Goal: Task Accomplishment & Management: Use online tool/utility

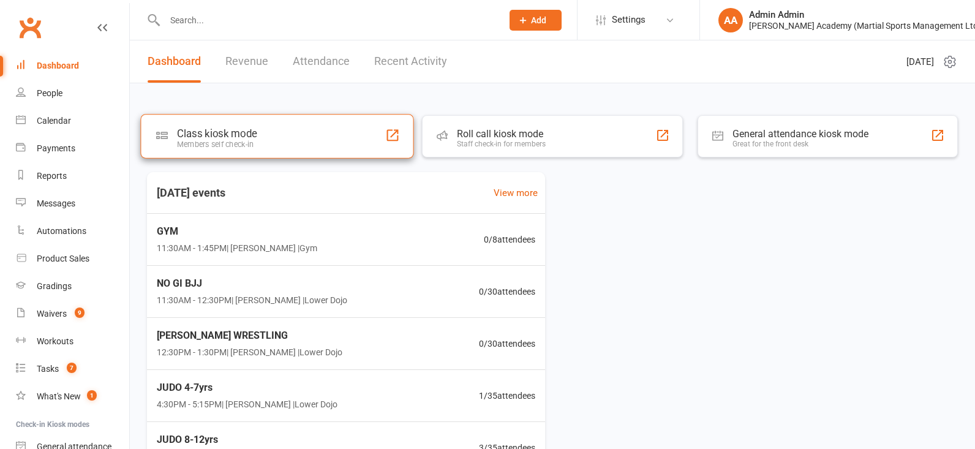
click at [302, 144] on div "Class kiosk mode Members self check-in" at bounding box center [277, 136] width 274 height 44
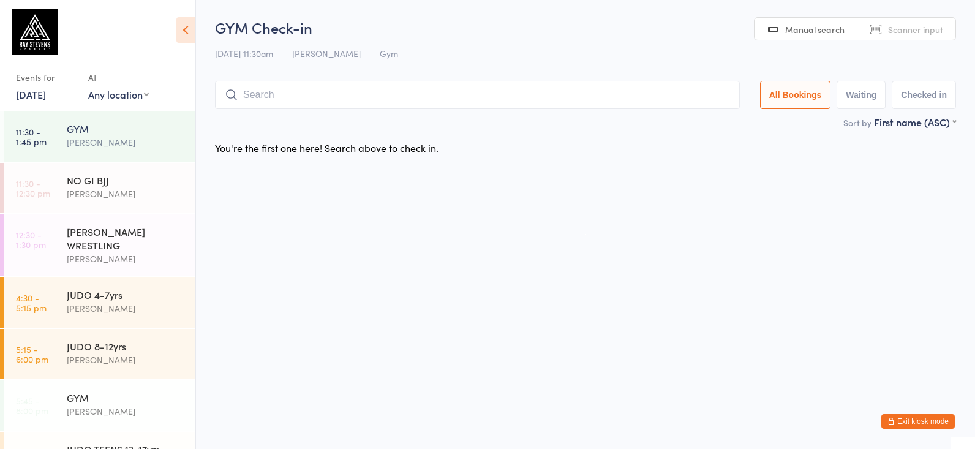
click at [100, 141] on div "[PERSON_NAME]" at bounding box center [126, 142] width 118 height 14
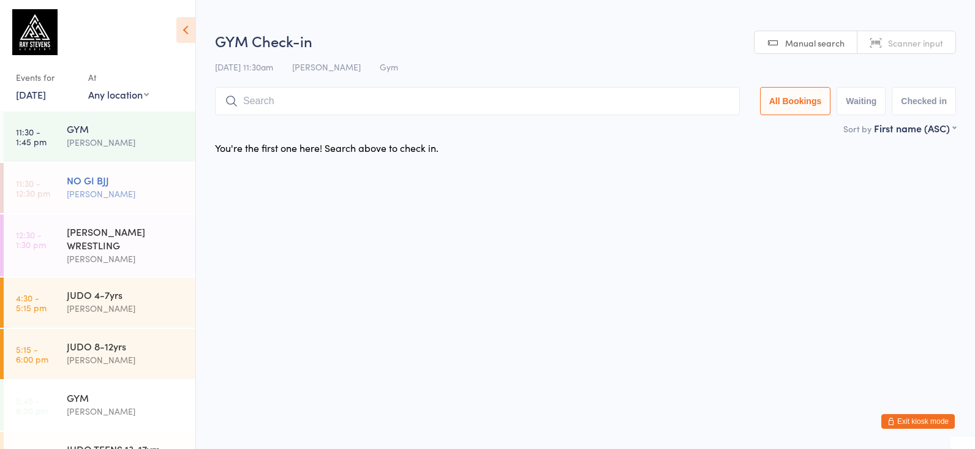
click at [148, 198] on div "[PERSON_NAME]" at bounding box center [126, 194] width 118 height 14
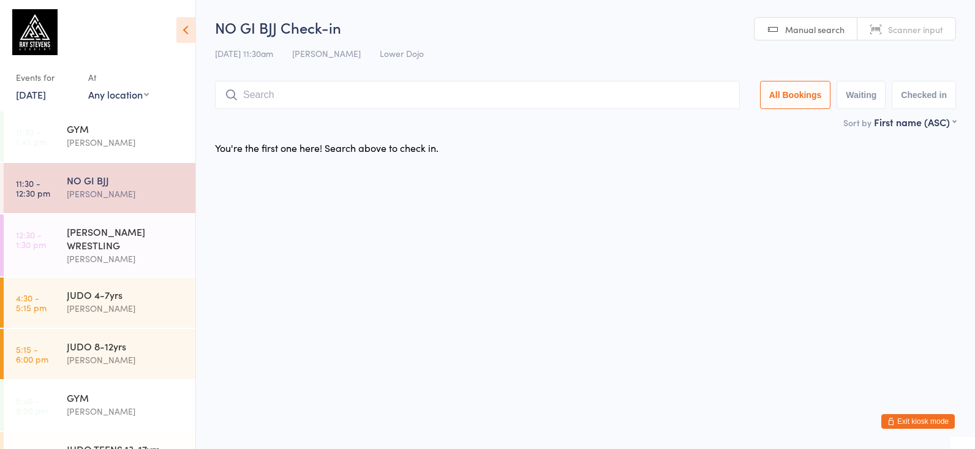
type input "a"
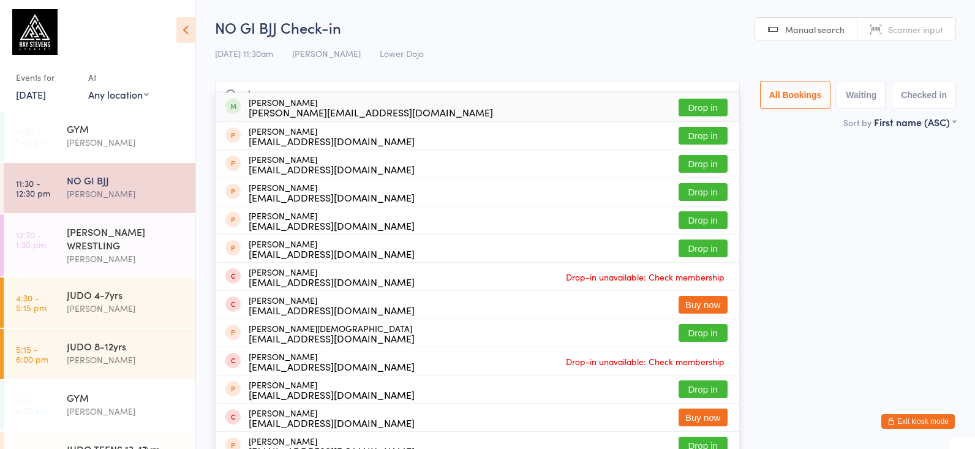
type input "sharp"
click at [314, 113] on div "[PERSON_NAME][EMAIL_ADDRESS][DOMAIN_NAME]" at bounding box center [371, 112] width 244 height 10
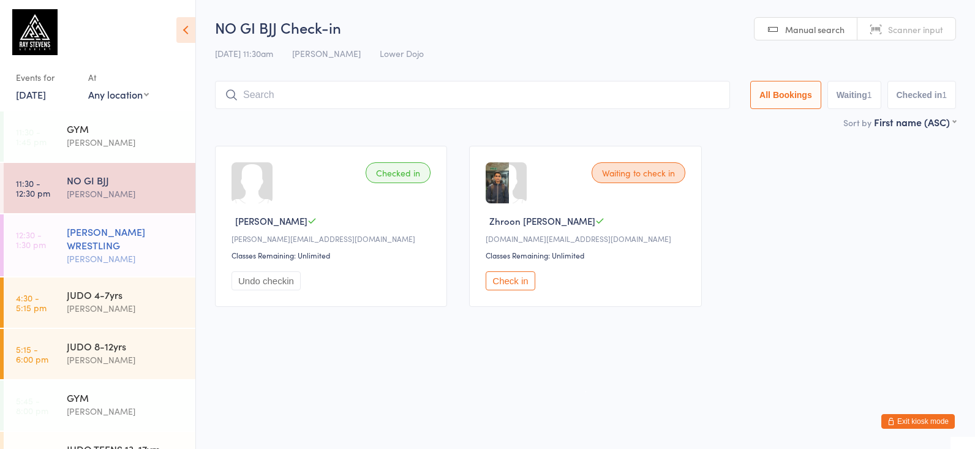
click at [116, 240] on div "[PERSON_NAME] WRESTLING" at bounding box center [126, 238] width 118 height 27
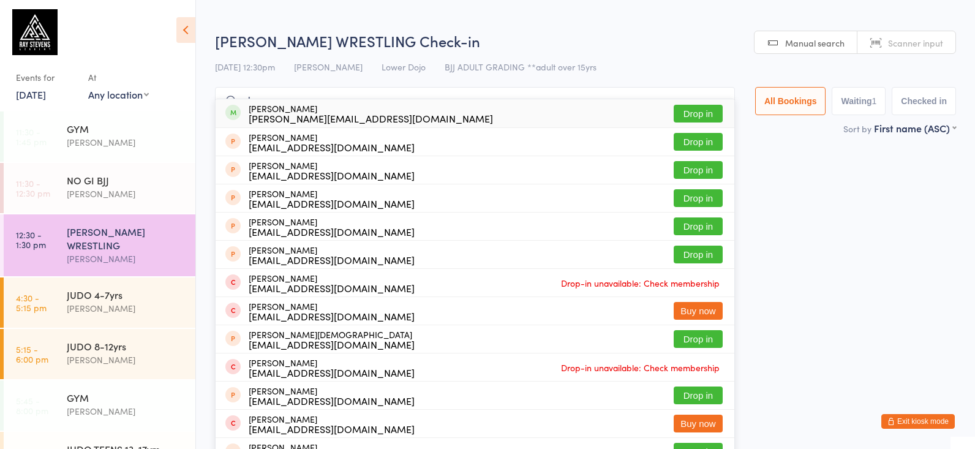
type input "sharp"
drag, startPoint x: 344, startPoint y: 108, endPoint x: 337, endPoint y: 105, distance: 7.4
click at [344, 108] on div "[PERSON_NAME] [PERSON_NAME][EMAIL_ADDRESS][DOMAIN_NAME] Drop in" at bounding box center [475, 113] width 519 height 28
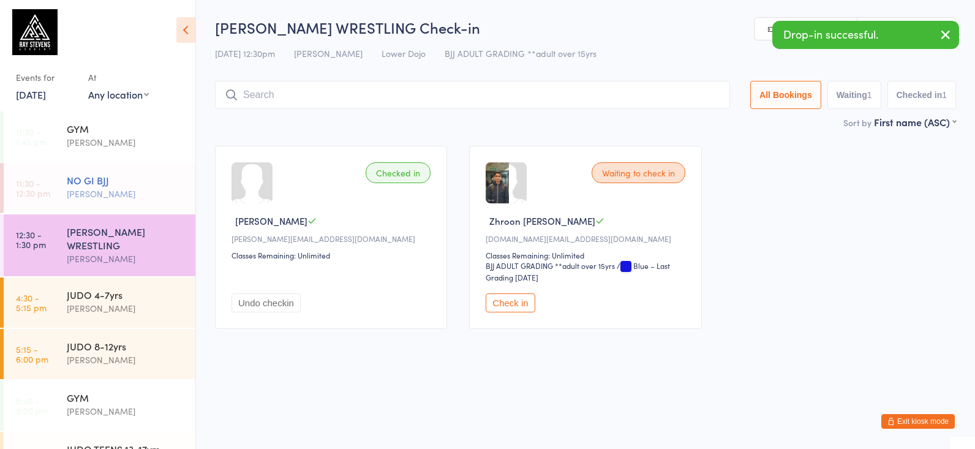
click at [70, 196] on div "[PERSON_NAME]" at bounding box center [126, 194] width 118 height 14
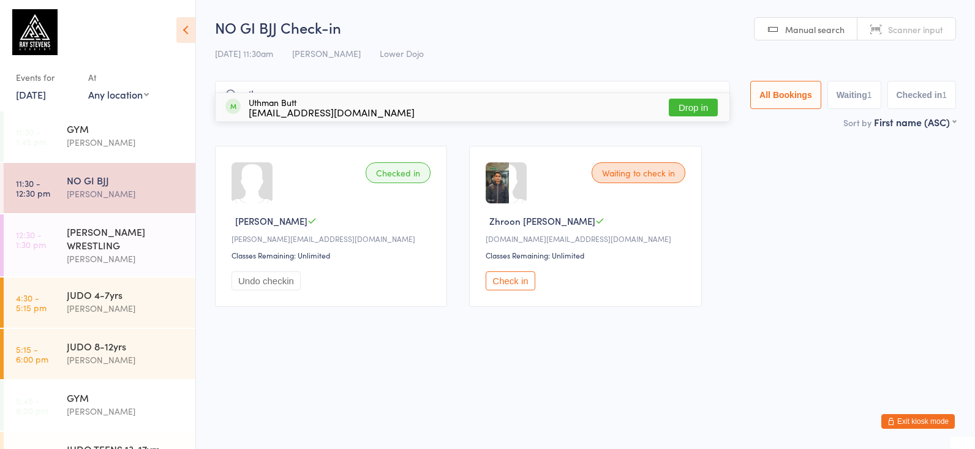
type input "uthm"
click at [365, 109] on div "Uthman Butt [EMAIL_ADDRESS][DOMAIN_NAME] Drop in" at bounding box center [473, 107] width 514 height 28
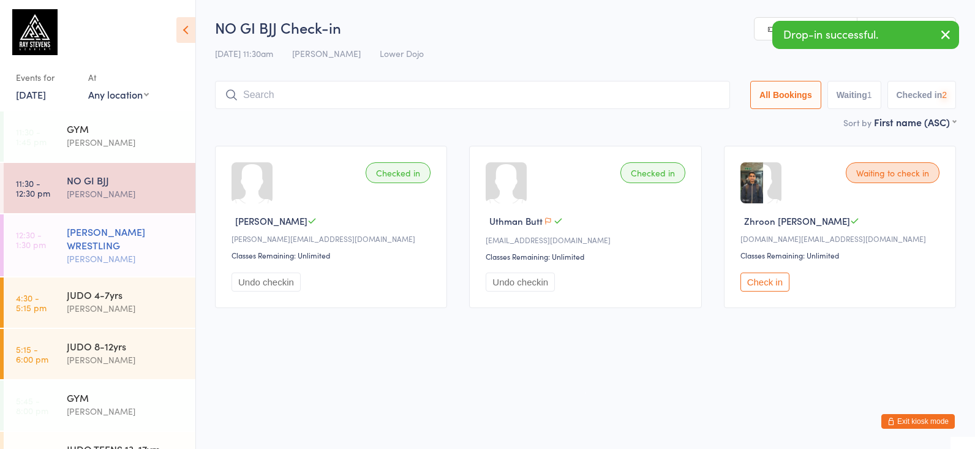
click at [135, 245] on div "[PERSON_NAME] WRESTLING" at bounding box center [126, 238] width 118 height 27
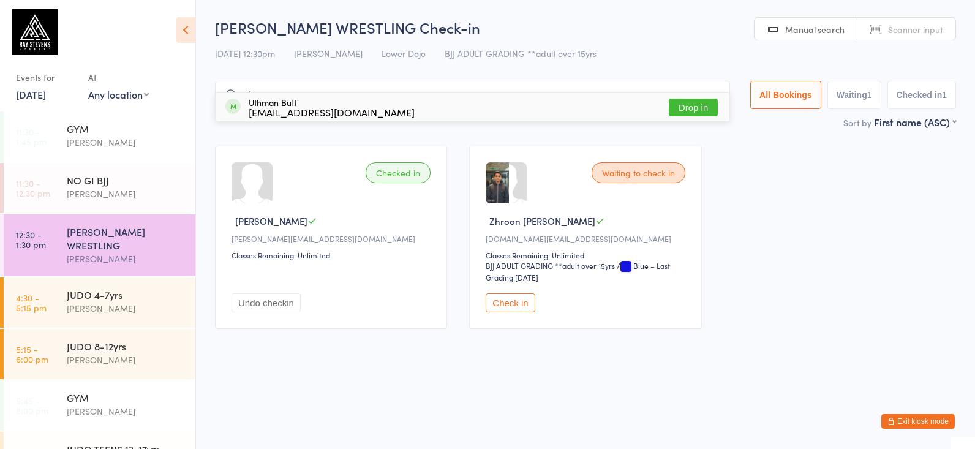
type input "ut"
click at [378, 107] on div "Uthman Butt [EMAIL_ADDRESS][DOMAIN_NAME] Drop in" at bounding box center [473, 107] width 514 height 28
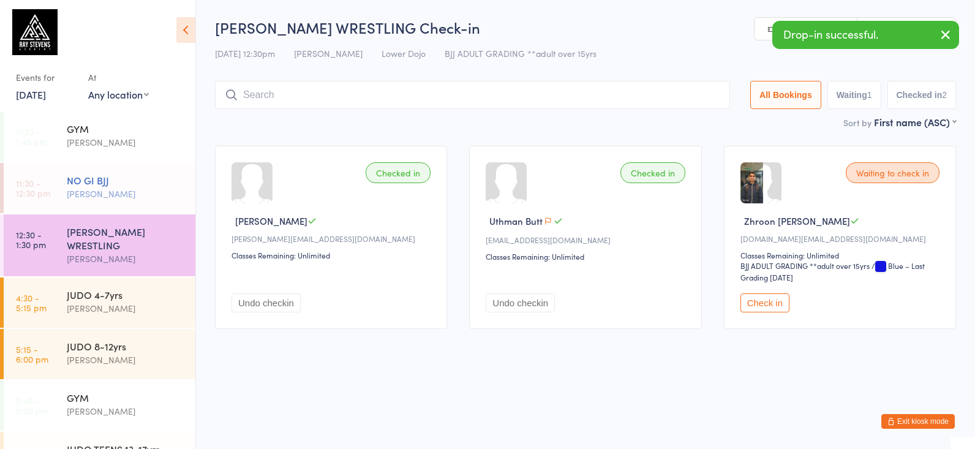
click at [146, 198] on div "[PERSON_NAME]" at bounding box center [126, 194] width 118 height 14
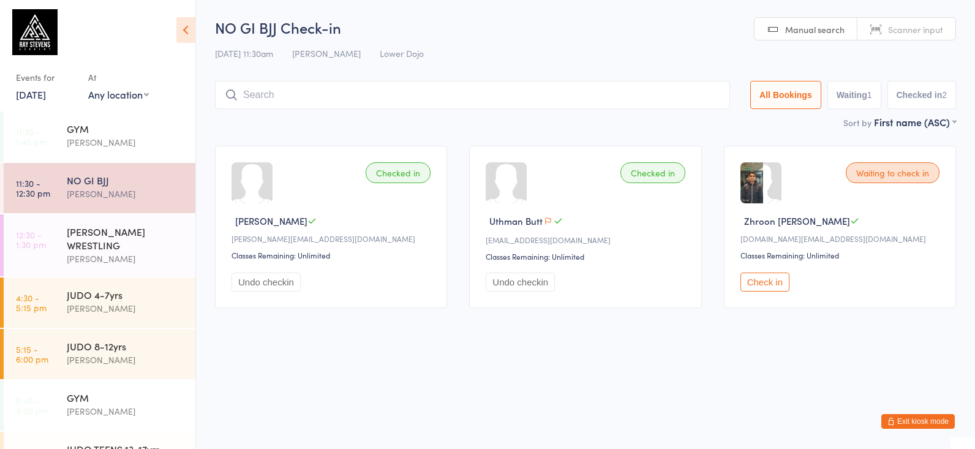
click at [769, 287] on button "Check in" at bounding box center [764, 282] width 49 height 19
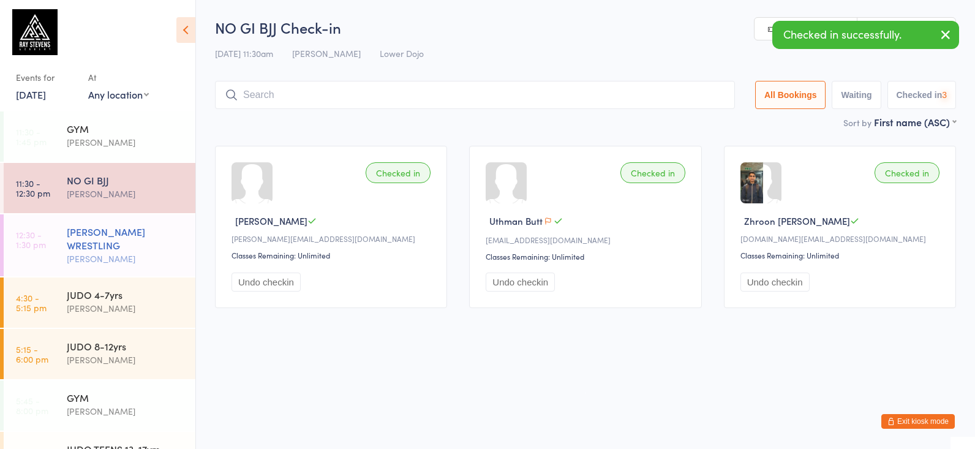
click at [95, 228] on div "[PERSON_NAME] WRESTLING" at bounding box center [126, 238] width 118 height 27
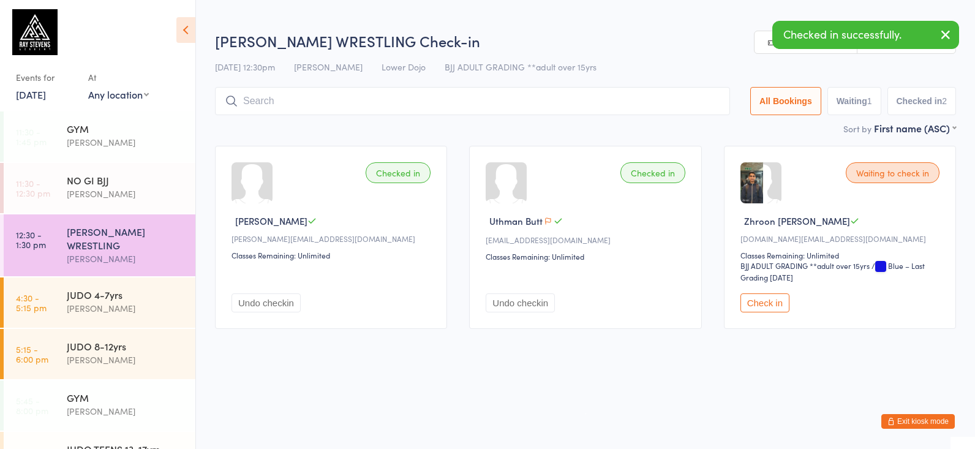
click at [780, 312] on button "Check in" at bounding box center [764, 302] width 49 height 19
click at [104, 182] on div "NO GI BJJ" at bounding box center [126, 179] width 118 height 13
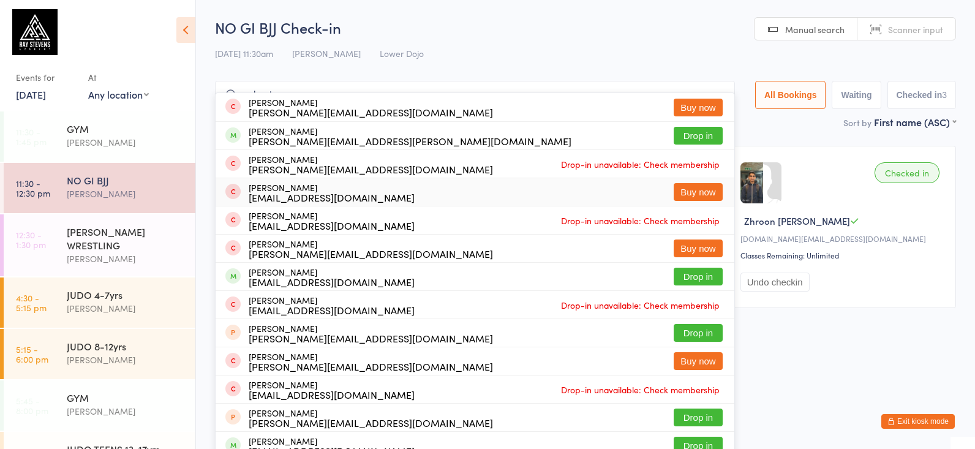
scroll to position [1, 0]
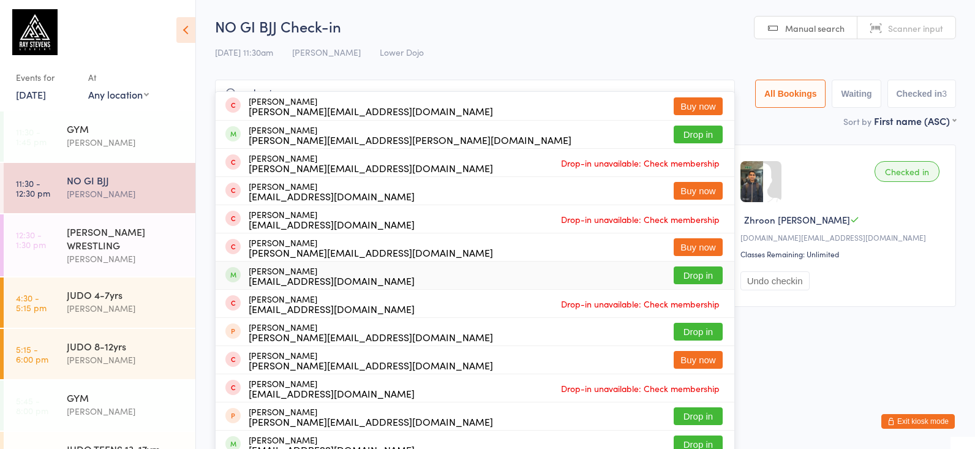
type input "sebast"
click at [298, 271] on div "[PERSON_NAME] [EMAIL_ADDRESS][DOMAIN_NAME]" at bounding box center [332, 276] width 166 height 20
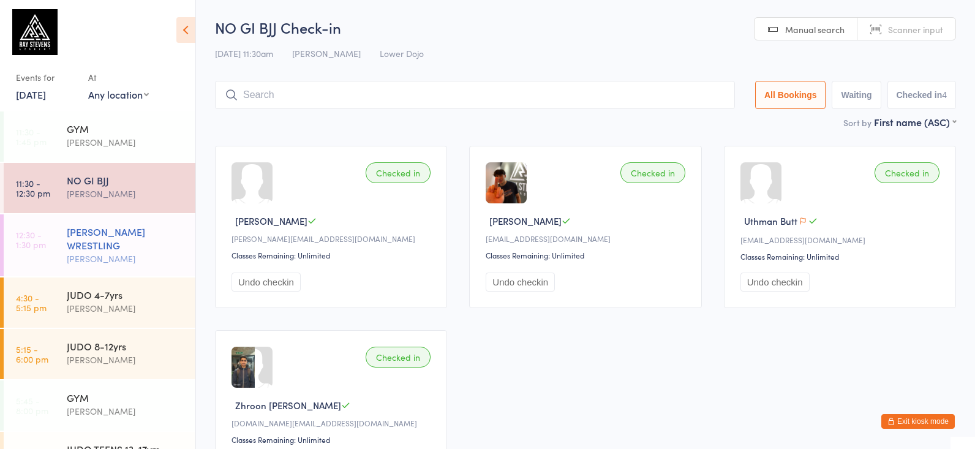
click at [111, 244] on div "[PERSON_NAME] WRESTLING" at bounding box center [126, 238] width 118 height 27
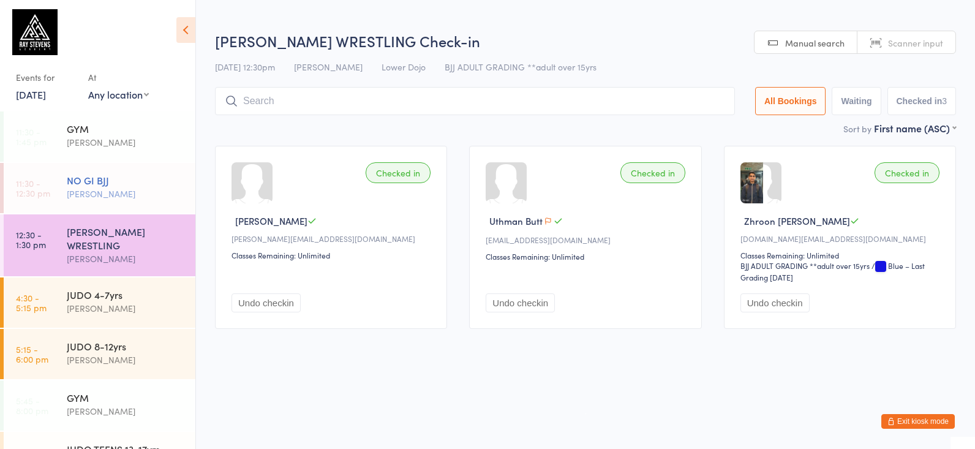
click at [105, 192] on div "[PERSON_NAME]" at bounding box center [126, 194] width 118 height 14
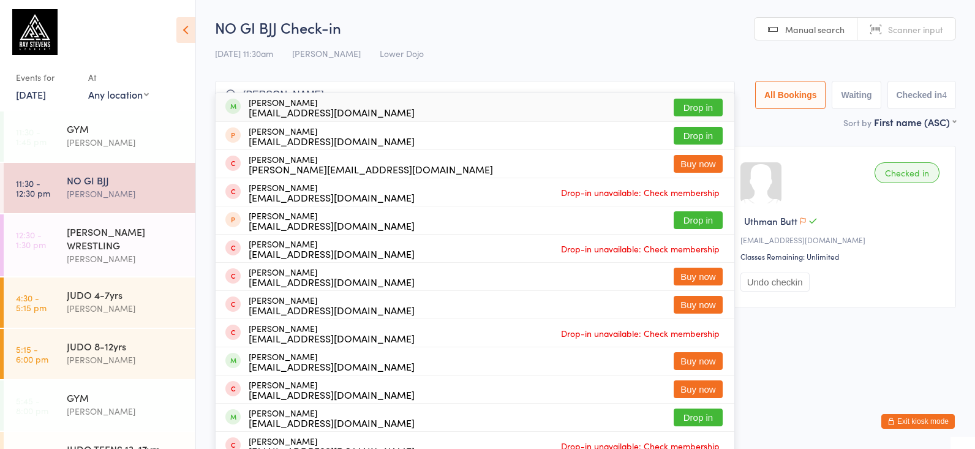
type input "[PERSON_NAME] the"
drag, startPoint x: 290, startPoint y: 75, endPoint x: 319, endPoint y: 102, distance: 39.8
click at [318, 102] on div "[PERSON_NAME] [EMAIL_ADDRESS][DOMAIN_NAME]" at bounding box center [332, 107] width 166 height 20
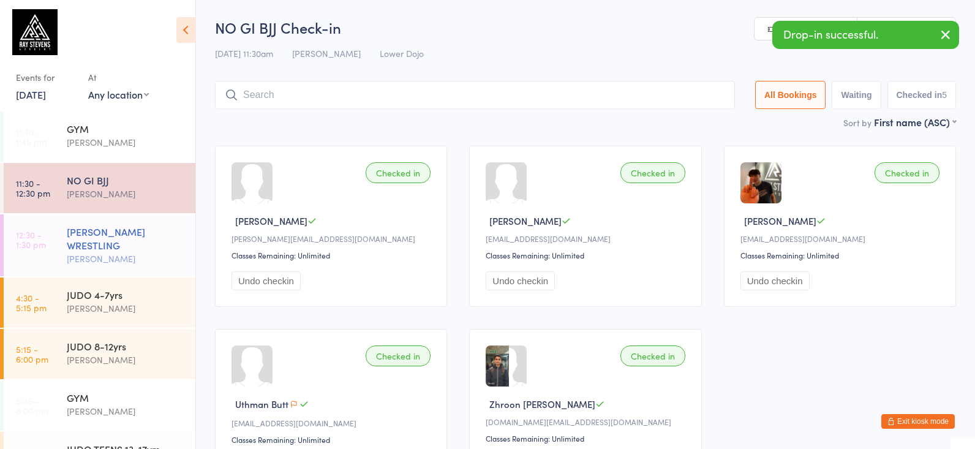
click at [101, 243] on div "[PERSON_NAME] WRESTLING" at bounding box center [126, 238] width 118 height 27
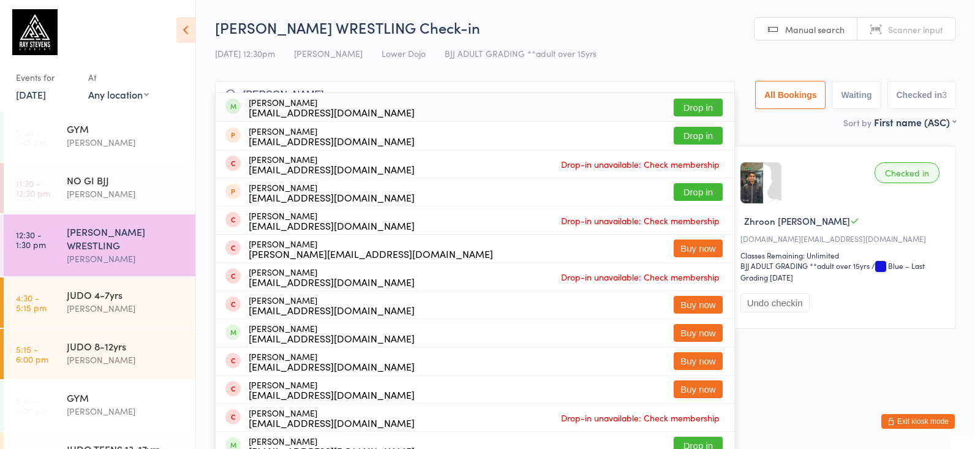
type input "[PERSON_NAME]"
click at [285, 103] on div "[PERSON_NAME] [EMAIL_ADDRESS][DOMAIN_NAME]" at bounding box center [332, 107] width 166 height 20
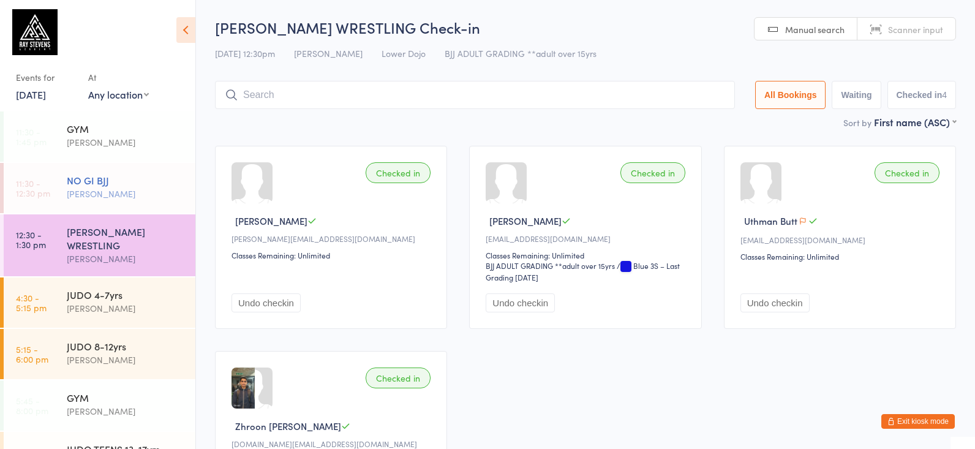
click at [108, 187] on div "[PERSON_NAME]" at bounding box center [126, 194] width 118 height 14
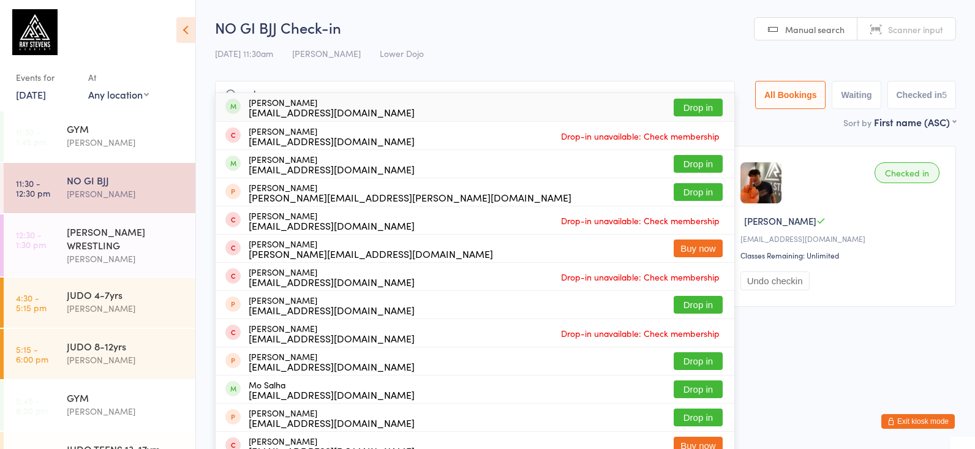
type input "salam"
click at [317, 107] on div "[EMAIL_ADDRESS][DOMAIN_NAME]" at bounding box center [332, 112] width 166 height 10
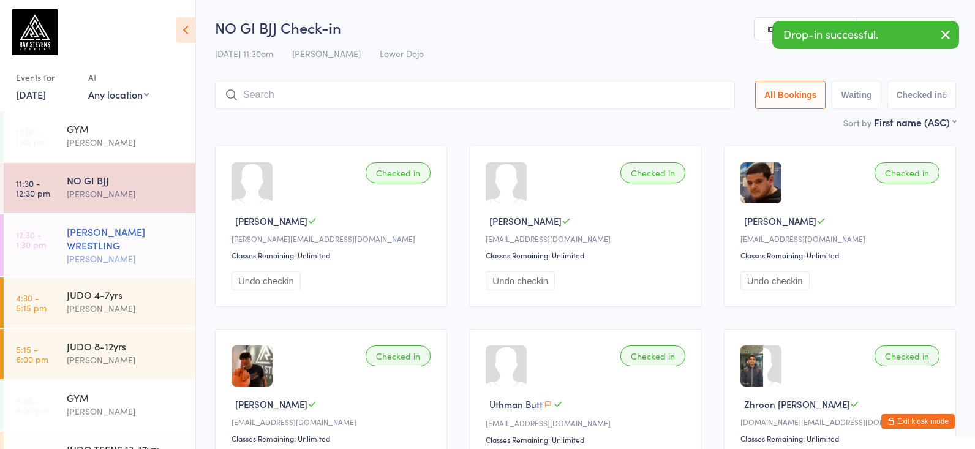
click at [113, 244] on div "[PERSON_NAME] WRESTLING" at bounding box center [126, 238] width 118 height 27
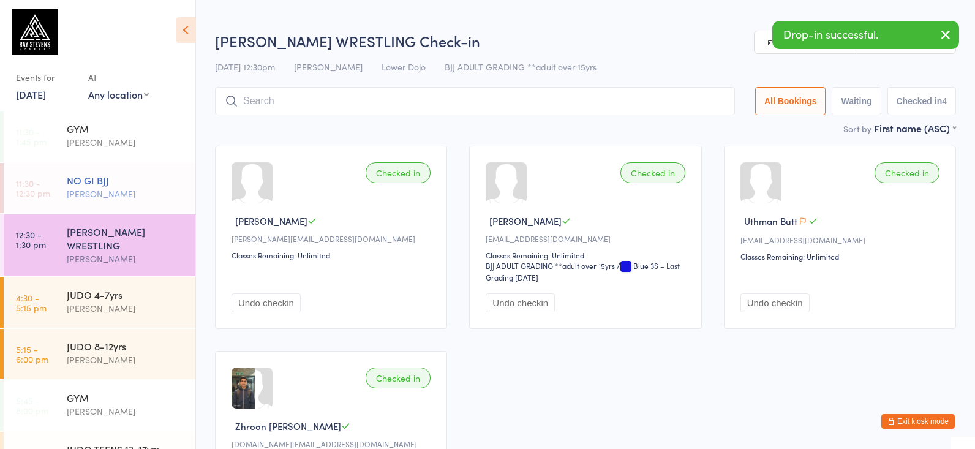
click at [105, 197] on div "[PERSON_NAME]" at bounding box center [126, 194] width 118 height 14
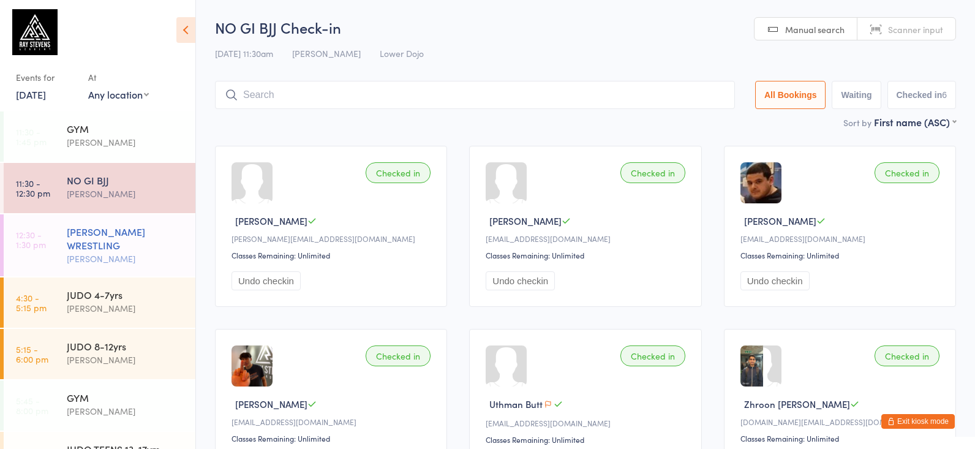
drag, startPoint x: 92, startPoint y: 233, endPoint x: 81, endPoint y: 221, distance: 16.1
click at [92, 233] on div "[PERSON_NAME] WRESTLING" at bounding box center [126, 238] width 118 height 27
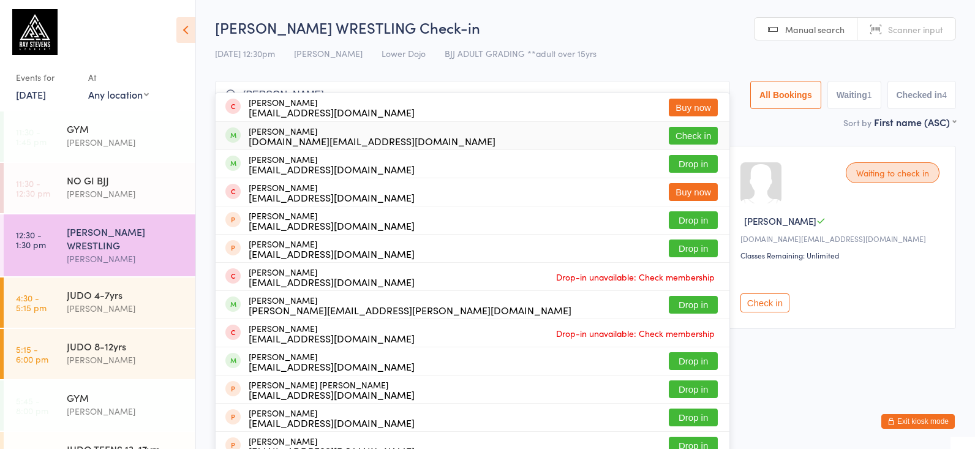
type input "[PERSON_NAME]"
click at [300, 141] on div "[DOMAIN_NAME][EMAIL_ADDRESS][DOMAIN_NAME]" at bounding box center [372, 141] width 247 height 10
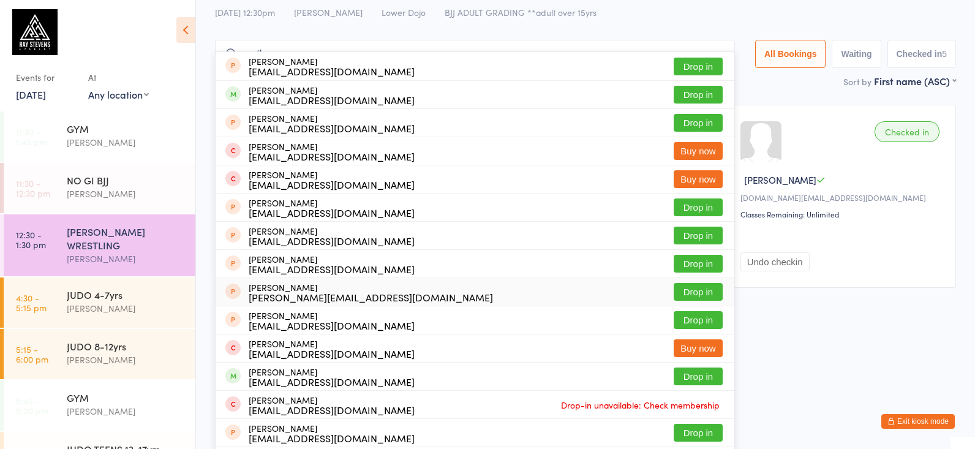
scroll to position [45, 0]
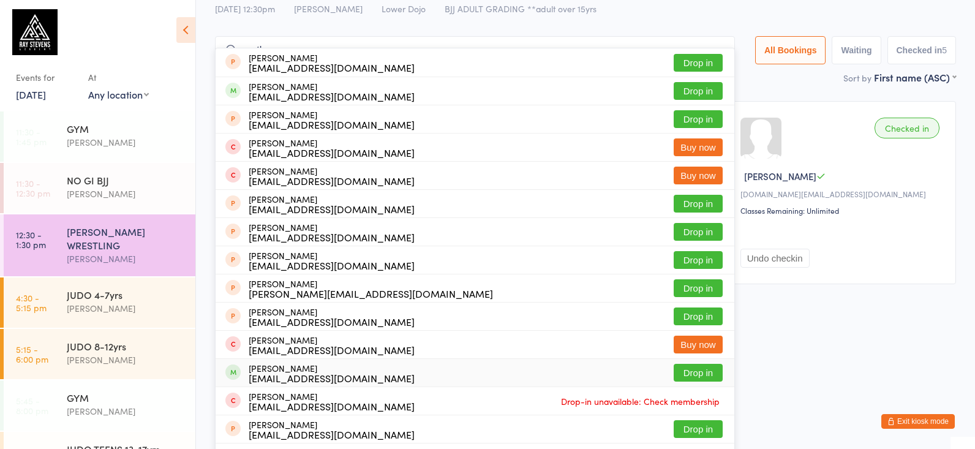
type input "math"
drag, startPoint x: 304, startPoint y: 372, endPoint x: 307, endPoint y: 322, distance: 51.0
click at [304, 373] on div "[EMAIL_ADDRESS][DOMAIN_NAME]" at bounding box center [332, 378] width 166 height 10
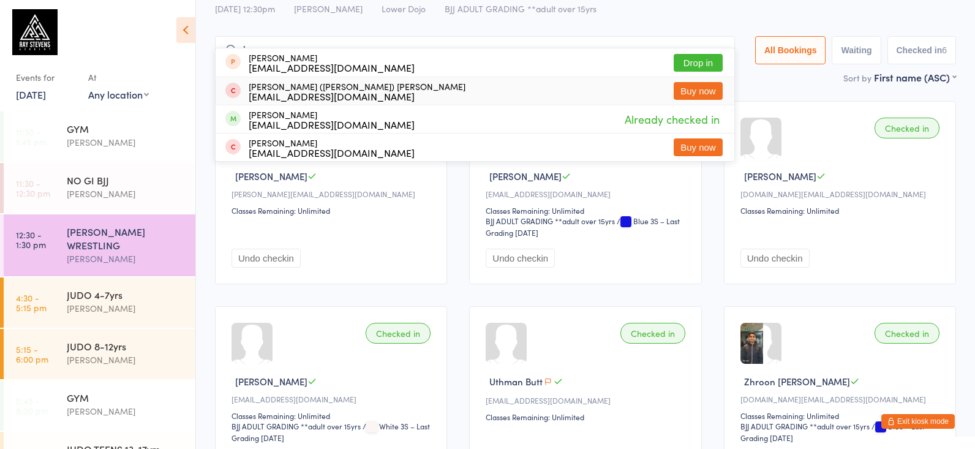
type input "l"
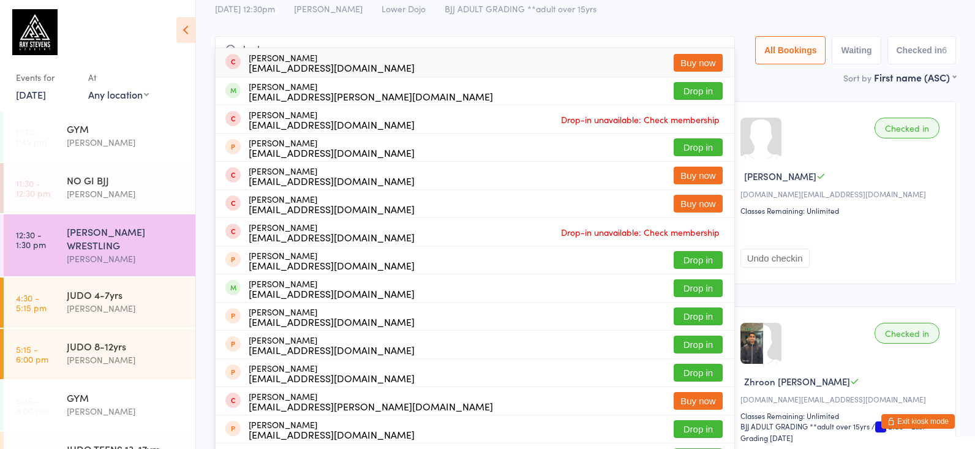
type input "bark"
drag, startPoint x: 337, startPoint y: 98, endPoint x: 274, endPoint y: 88, distance: 63.2
click at [274, 88] on div "[PERSON_NAME] [EMAIL_ADDRESS][PERSON_NAME][DOMAIN_NAME]" at bounding box center [371, 91] width 244 height 20
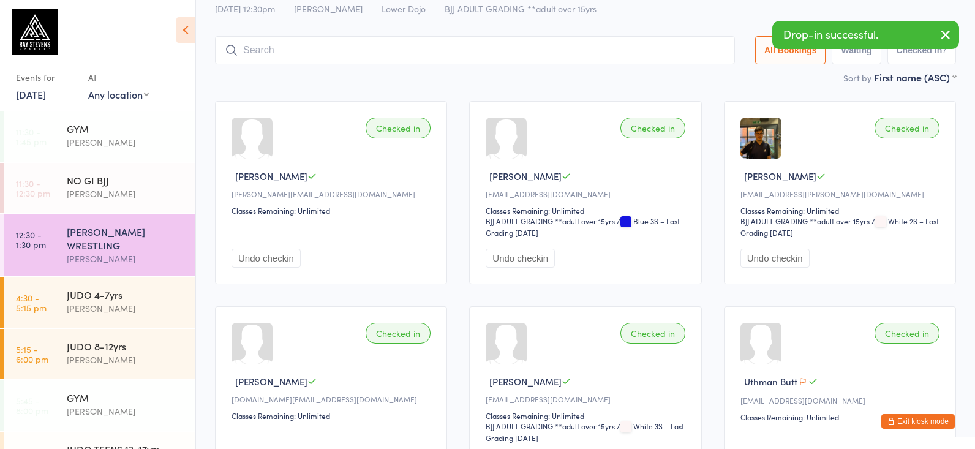
scroll to position [79, 0]
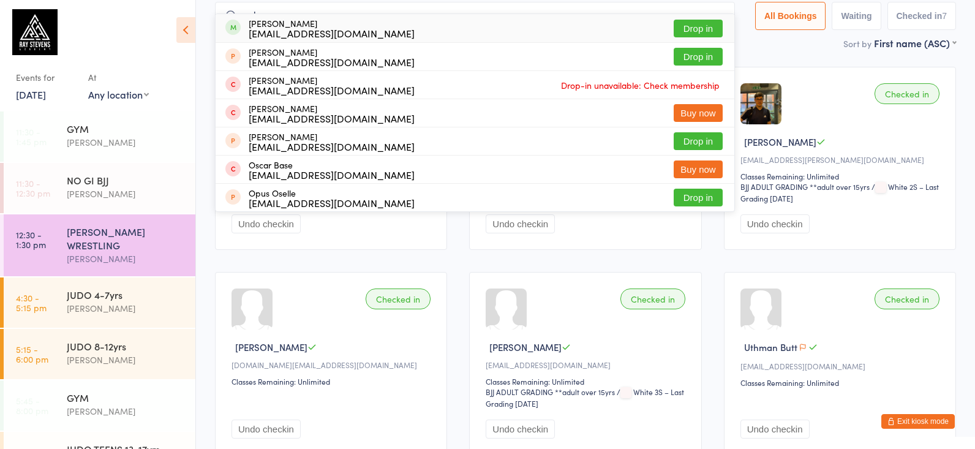
type input "osk"
click at [300, 32] on div "[EMAIL_ADDRESS][DOMAIN_NAME]" at bounding box center [332, 33] width 166 height 10
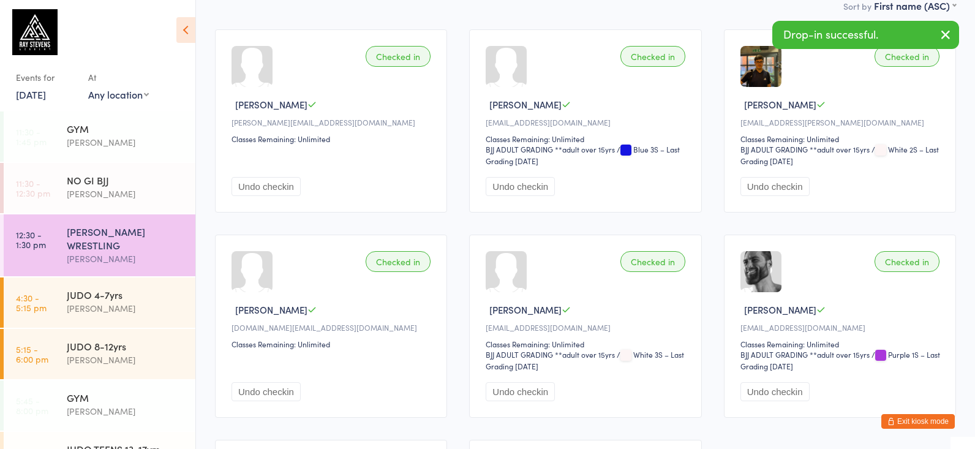
scroll to position [116, 0]
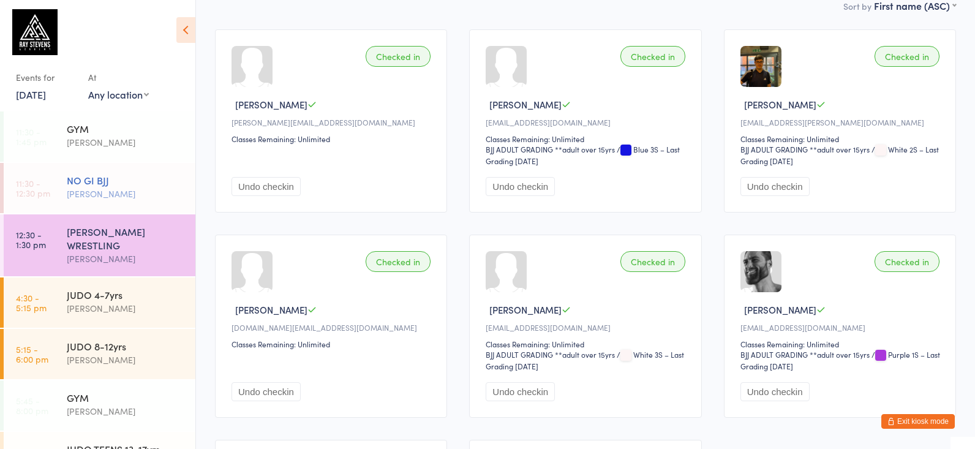
click at [123, 195] on div "[PERSON_NAME]" at bounding box center [126, 194] width 118 height 14
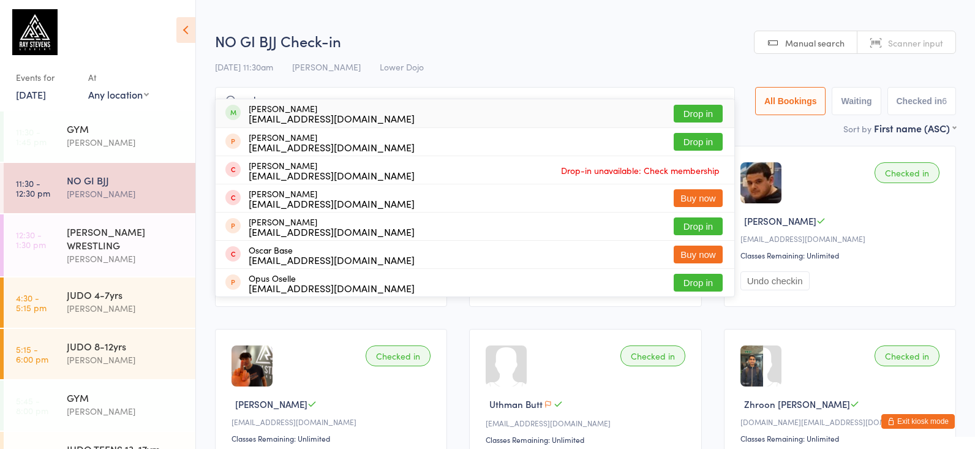
type input "osk"
click at [255, 113] on div "[EMAIL_ADDRESS][DOMAIN_NAME]" at bounding box center [332, 118] width 166 height 10
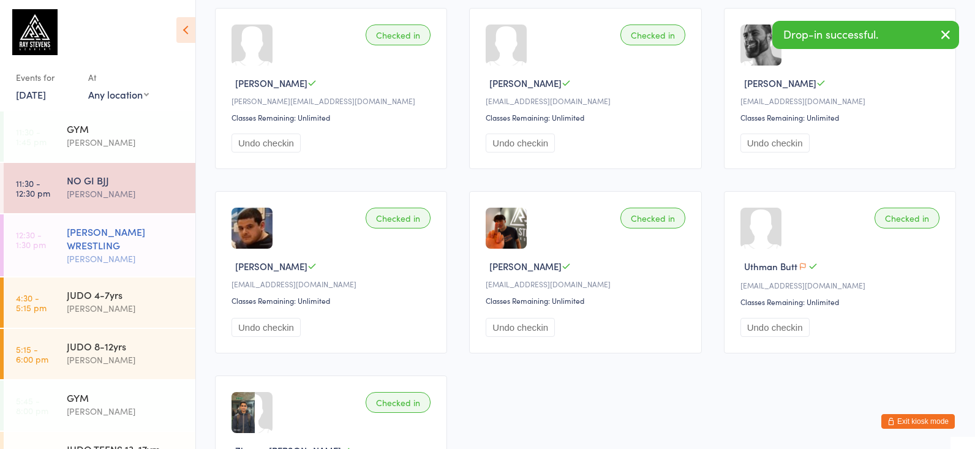
scroll to position [137, 0]
click at [131, 239] on div "[PERSON_NAME] WRESTLING" at bounding box center [126, 238] width 118 height 27
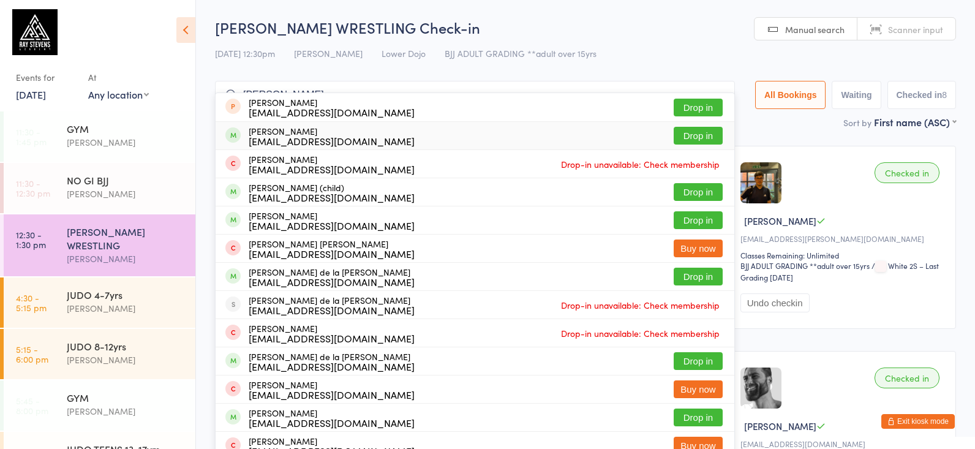
type input "[PERSON_NAME]"
click at [315, 141] on div "[EMAIL_ADDRESS][DOMAIN_NAME]" at bounding box center [332, 141] width 166 height 10
